Goal: Information Seeking & Learning: Find specific page/section

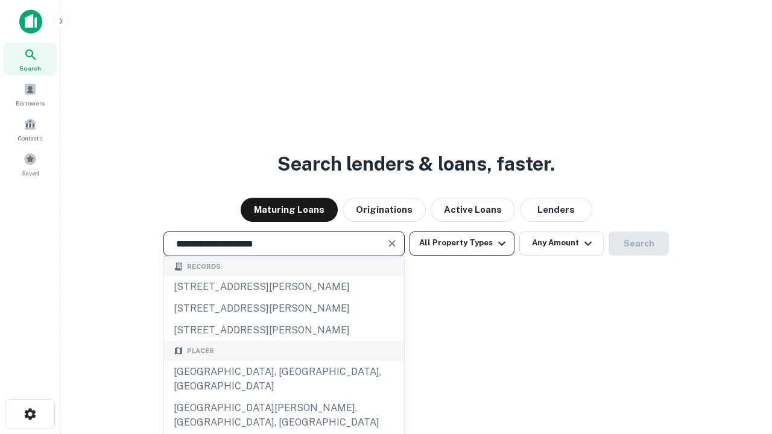
click at [284, 398] on div "[GEOGRAPHIC_DATA], [GEOGRAPHIC_DATA], [GEOGRAPHIC_DATA]" at bounding box center [284, 379] width 240 height 36
type input "**********"
click at [462, 243] on button "All Property Types" at bounding box center [462, 244] width 105 height 24
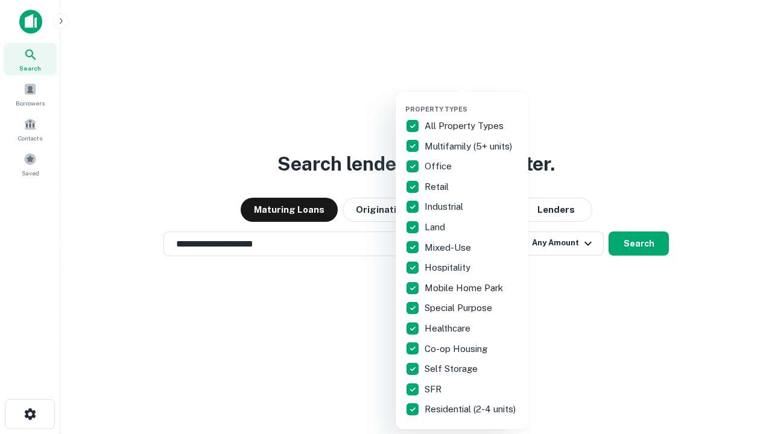
click at [472, 101] on button "button" at bounding box center [471, 101] width 133 height 1
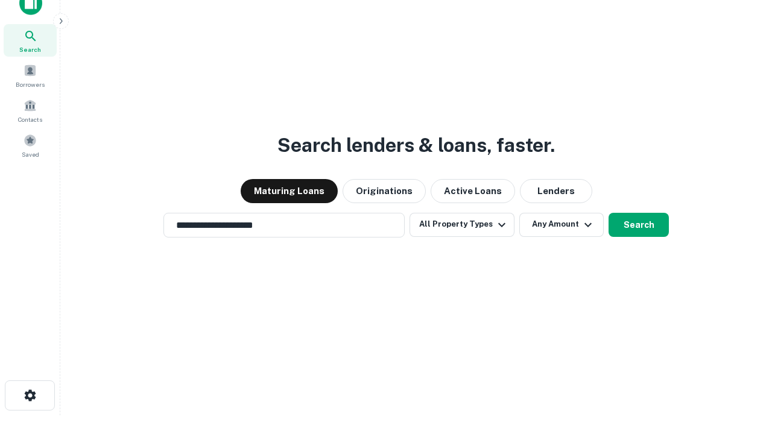
scroll to position [7, 145]
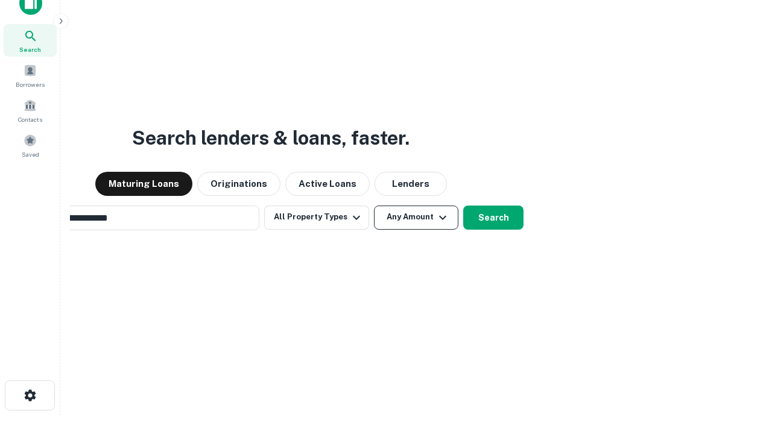
click at [374, 206] on button "Any Amount" at bounding box center [416, 218] width 84 height 24
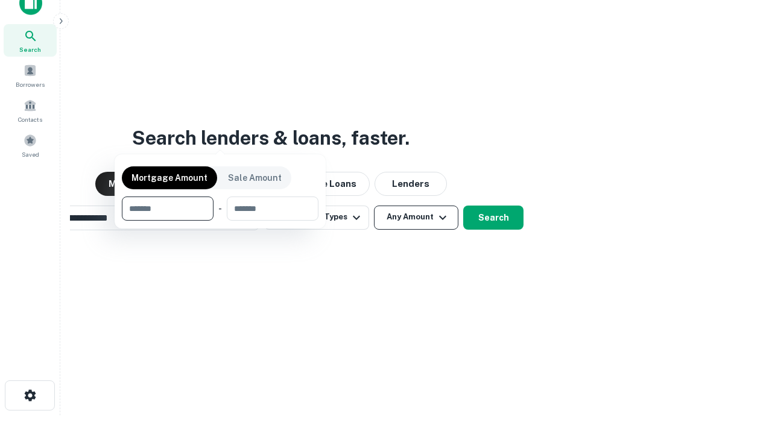
scroll to position [19, 0]
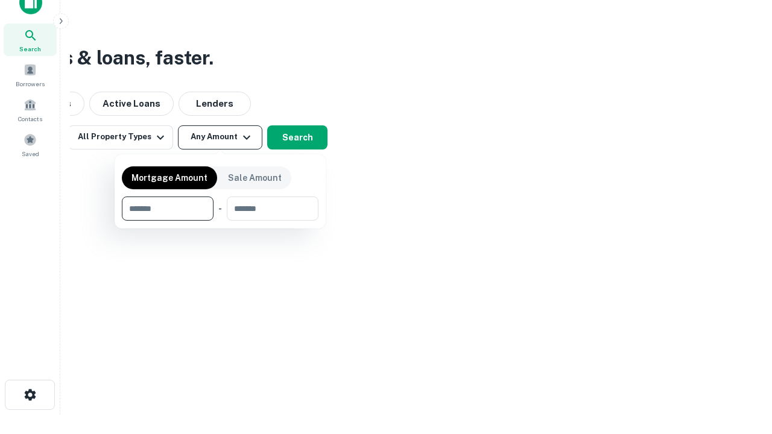
type input "*******"
click at [220, 221] on button "button" at bounding box center [220, 221] width 197 height 1
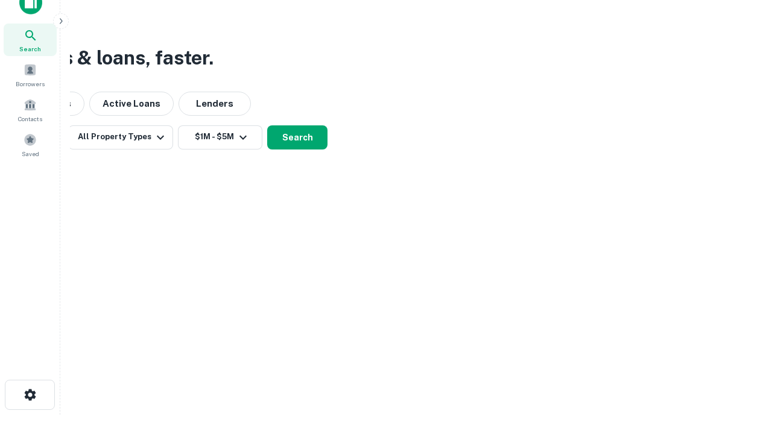
scroll to position [7, 223]
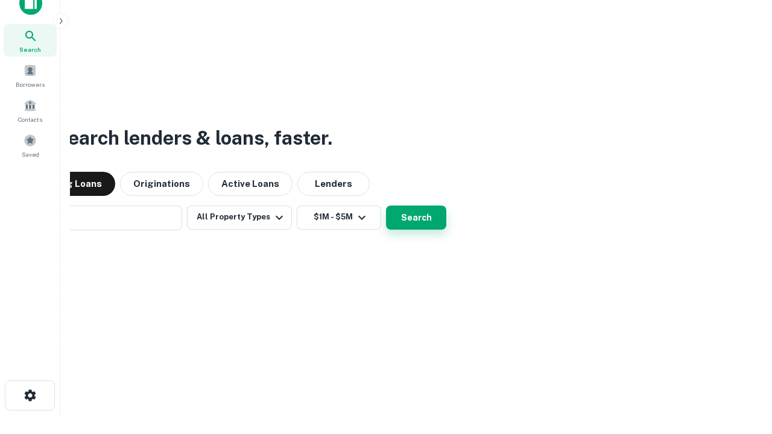
click at [386, 206] on button "Search" at bounding box center [416, 218] width 60 height 24
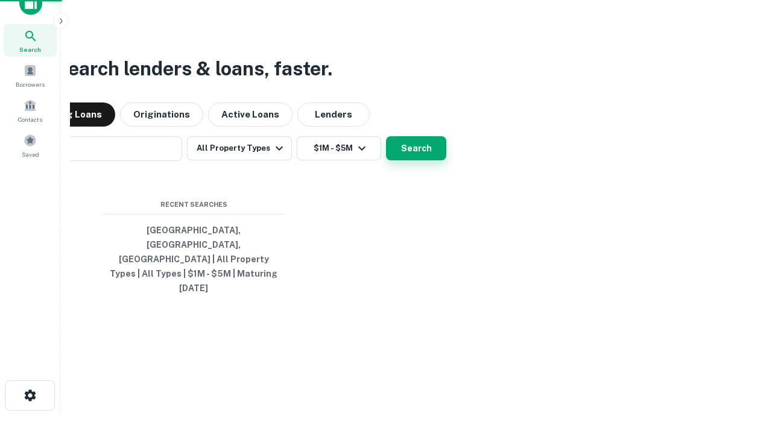
scroll to position [32, 342]
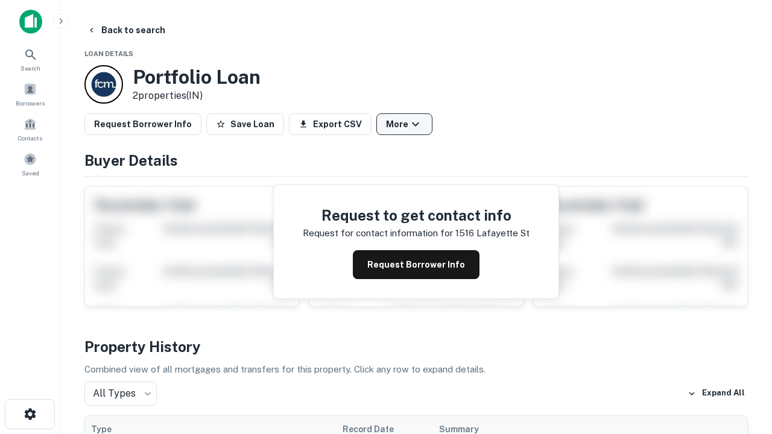
click at [404, 124] on button "More" at bounding box center [405, 124] width 56 height 22
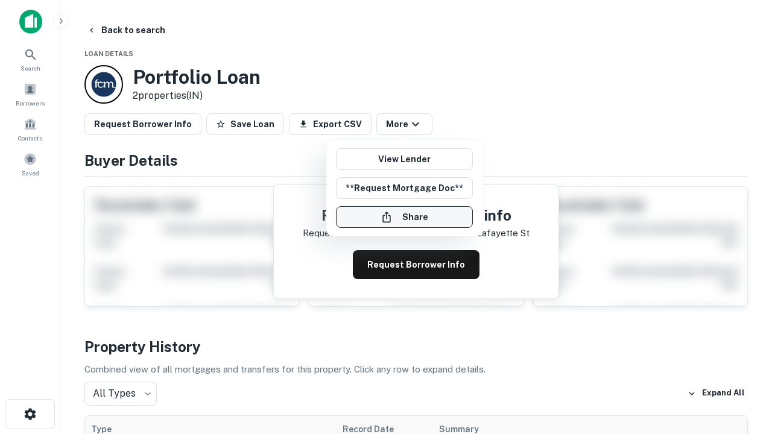
click at [404, 217] on button "Share" at bounding box center [404, 217] width 137 height 22
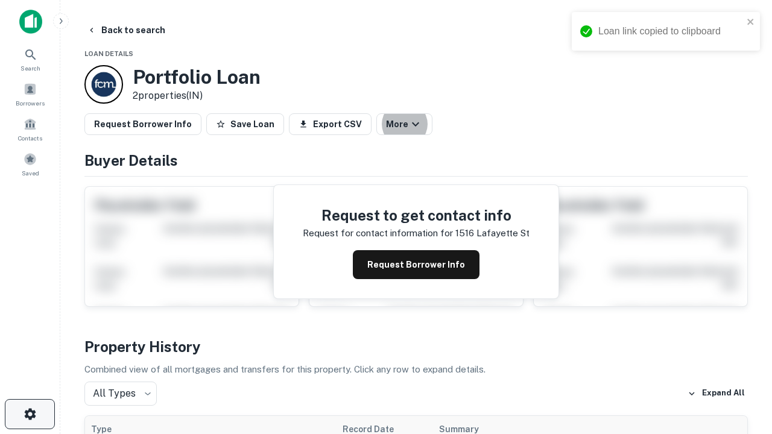
click at [30, 415] on icon "button" at bounding box center [30, 414] width 14 height 14
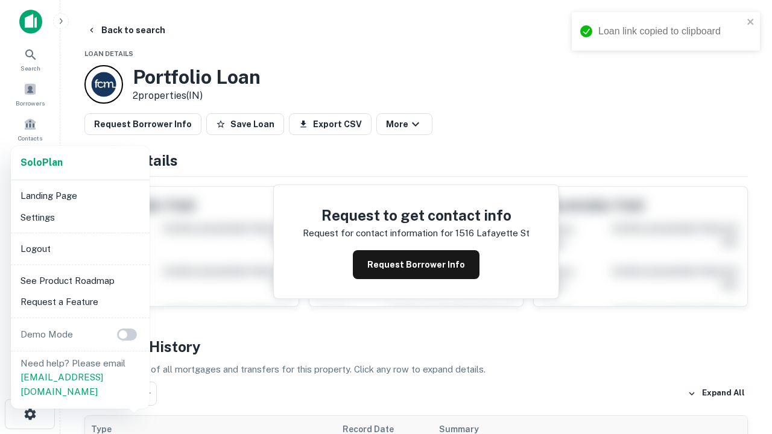
click at [80, 249] on li "Logout" at bounding box center [80, 249] width 129 height 22
